Goal: Information Seeking & Learning: Find contact information

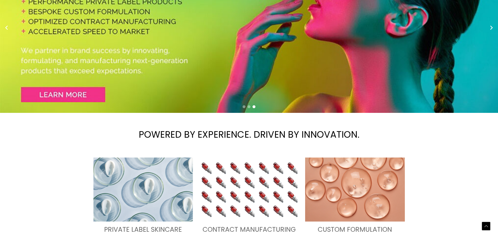
scroll to position [26, 0]
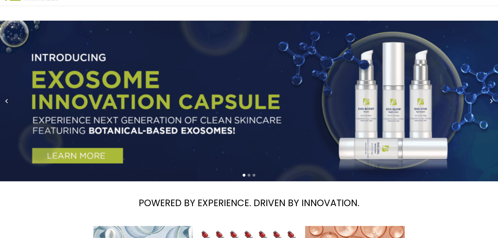
click at [0, 0] on span "Contact Us" at bounding box center [0, 0] width 0 height 0
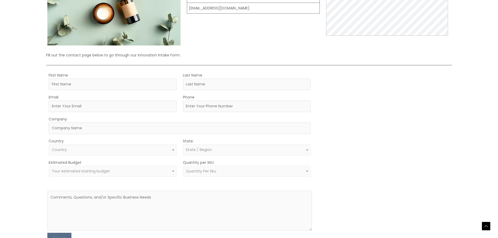
scroll to position [105, 0]
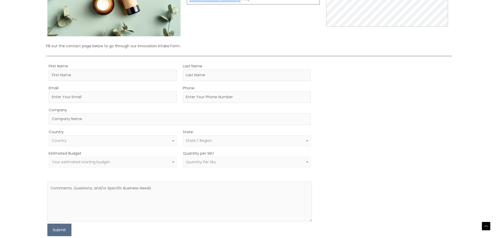
drag, startPoint x: 237, startPoint y: 121, endPoint x: 188, endPoint y: 123, distance: 49.7
copy td "[EMAIL_ADDRESS][DOMAIN_NAME]"
